Goal: Obtain resource: Obtain resource

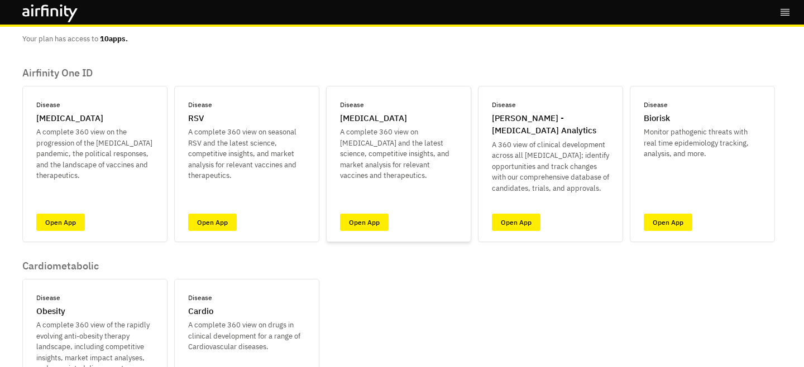
scroll to position [54, 0]
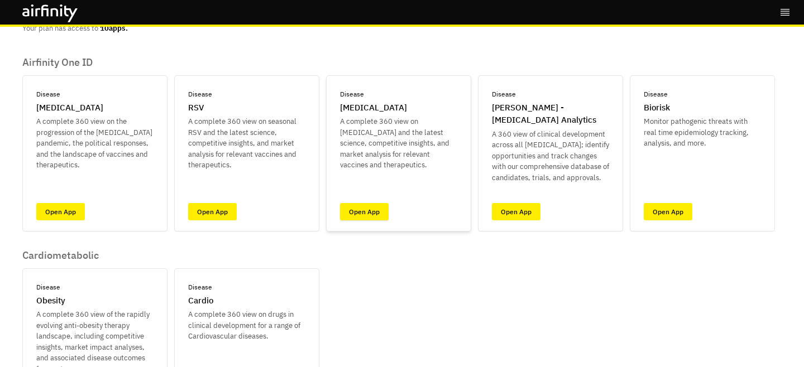
click at [358, 206] on link "Open App" at bounding box center [364, 211] width 49 height 17
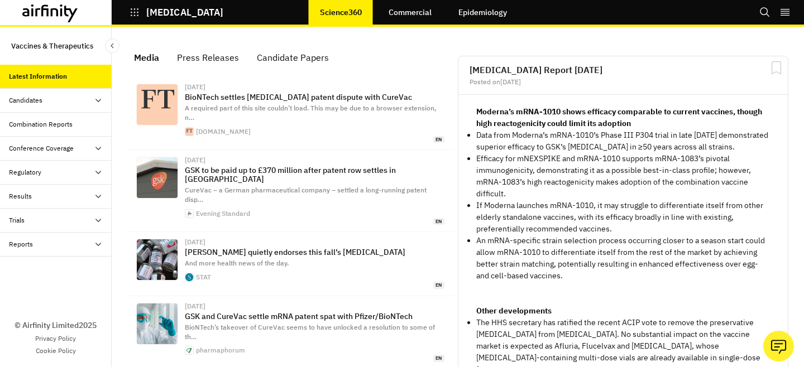
scroll to position [710, 335]
click at [73, 239] on div "Reports" at bounding box center [60, 244] width 103 height 10
click at [53, 265] on div "Reports" at bounding box center [65, 268] width 94 height 10
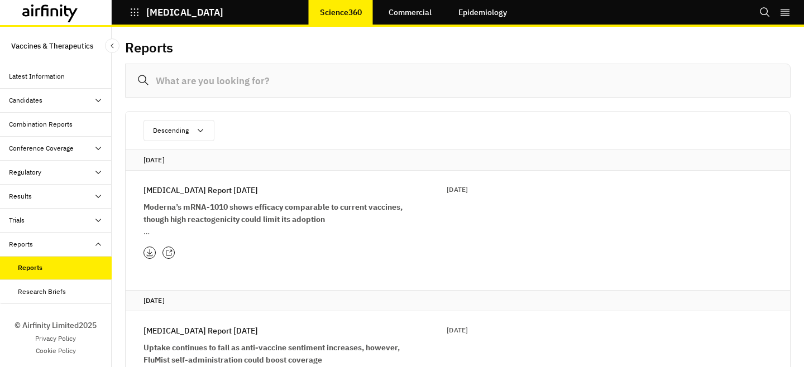
click at [210, 187] on p "Influenza Report 29th July" at bounding box center [200, 190] width 114 height 12
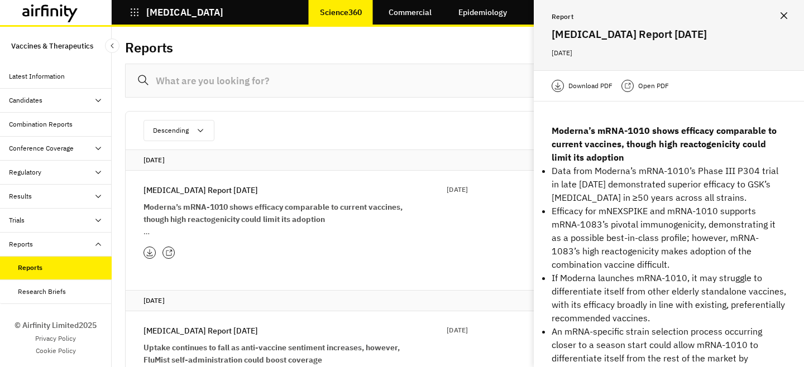
click at [642, 93] on div "Download PDF Open PDF" at bounding box center [669, 85] width 270 height 31
click at [646, 92] on div "Open PDF" at bounding box center [644, 86] width 47 height 12
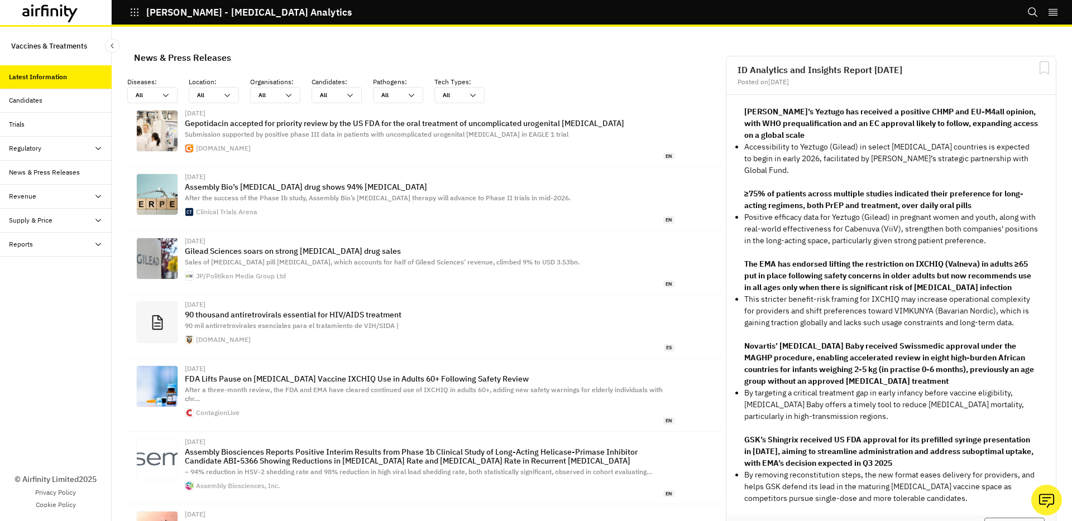
scroll to position [754, 335]
click at [32, 246] on div "Reports" at bounding box center [60, 244] width 103 height 10
click at [34, 267] on div "Reports" at bounding box center [30, 268] width 24 height 10
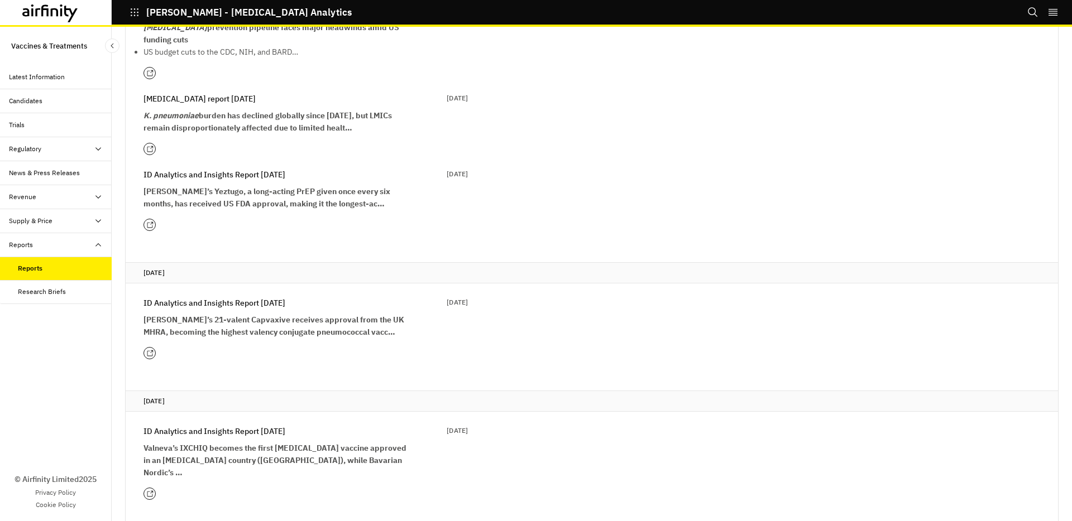
scroll to position [398, 0]
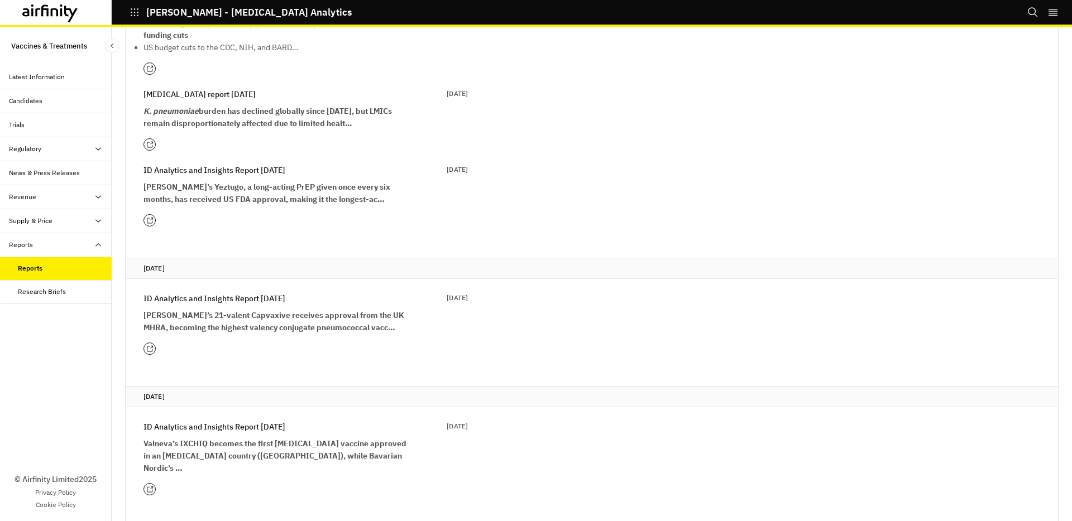
click at [201, 316] on strong "[PERSON_NAME]’s 21-valent Capvaxive receives approval from the UK MHRA, becomin…" at bounding box center [273, 321] width 261 height 22
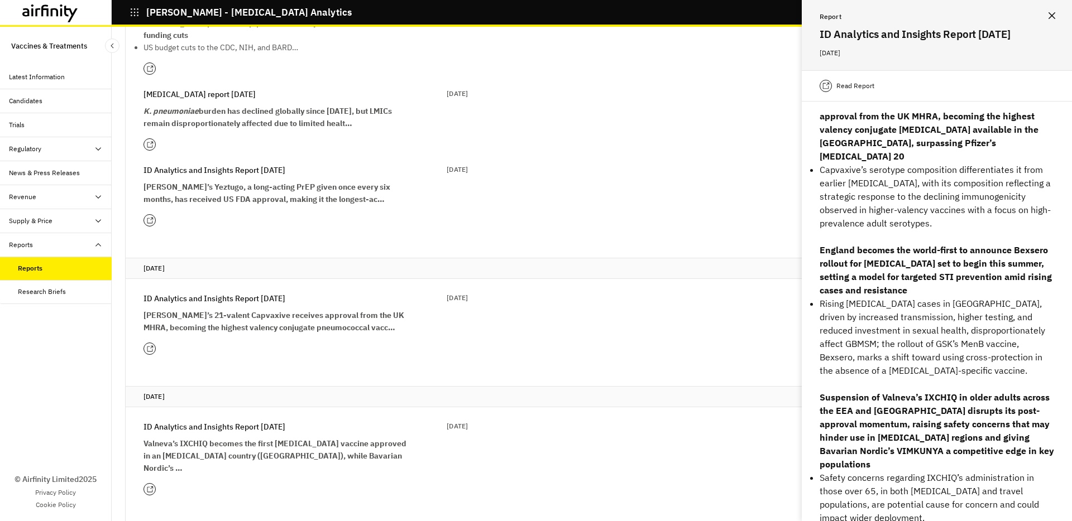
scroll to position [0, 0]
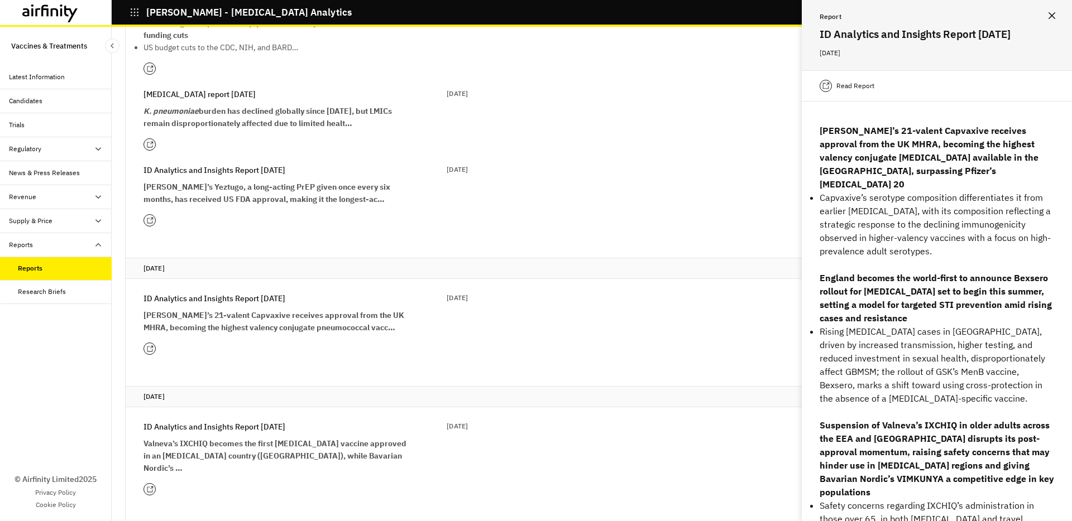
click at [864, 85] on p "Read Report" at bounding box center [855, 85] width 38 height 11
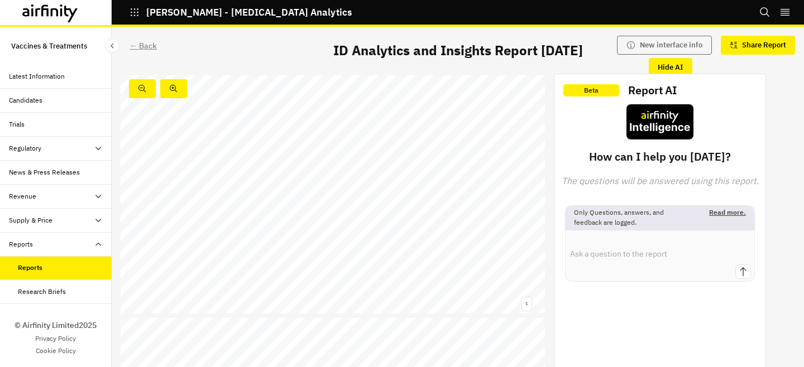
click at [134, 40] on div "← Back" at bounding box center [142, 46] width 27 height 12
